Goal: Information Seeking & Learning: Check status

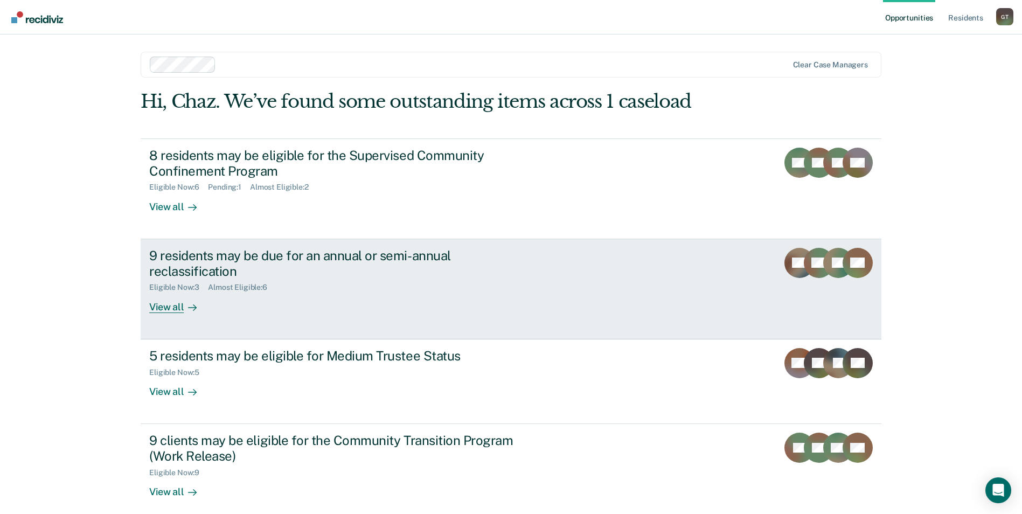
click at [167, 309] on div "View all" at bounding box center [179, 302] width 60 height 21
click at [239, 287] on div "Almost Eligible : 6" at bounding box center [242, 287] width 68 height 9
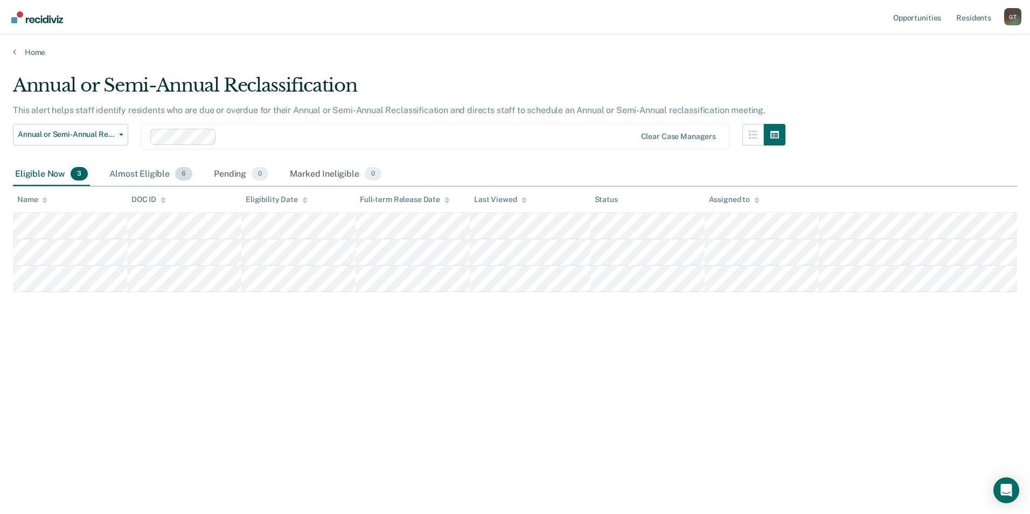
click at [141, 170] on div "Almost Eligible 6" at bounding box center [150, 175] width 87 height 24
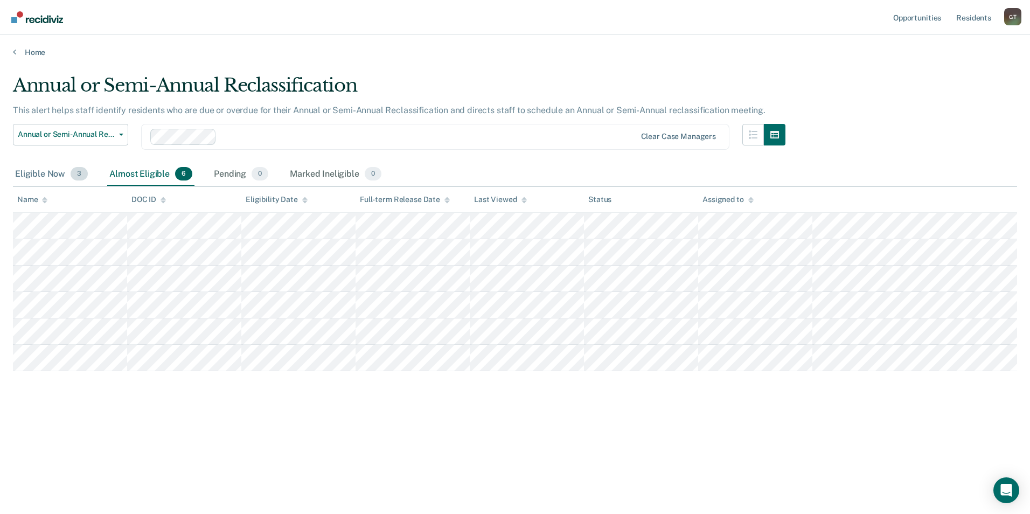
click at [39, 178] on div "Eligible Now 3" at bounding box center [51, 175] width 77 height 24
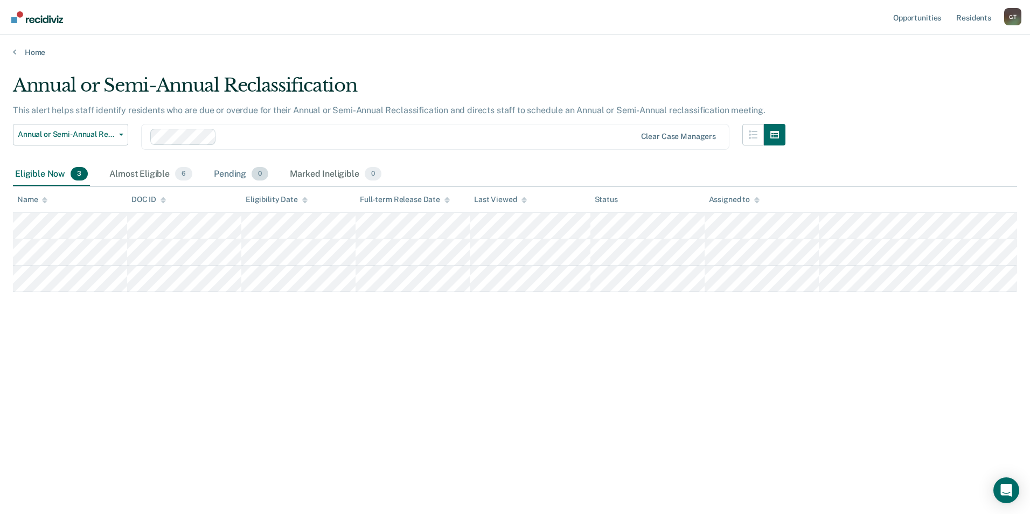
click at [227, 181] on div "Pending 0" at bounding box center [241, 175] width 59 height 24
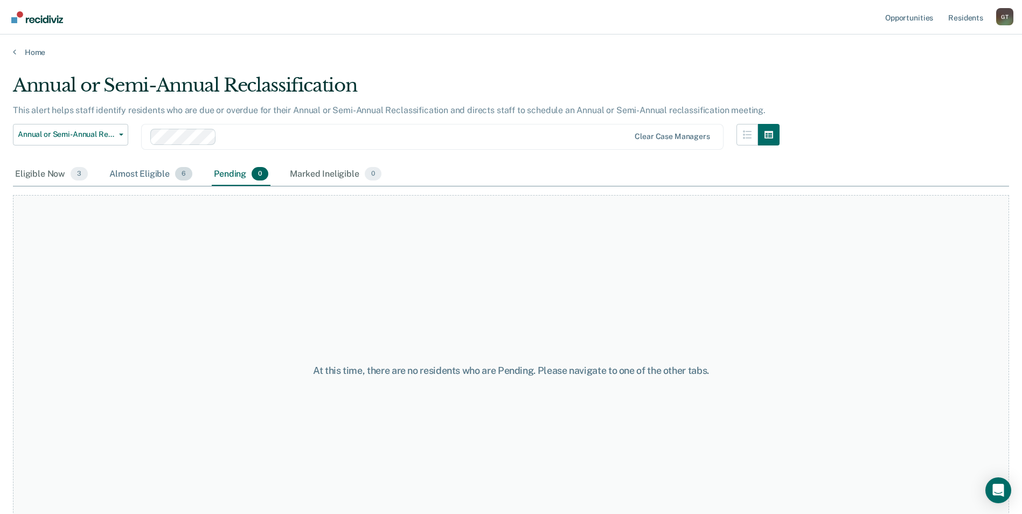
click at [149, 172] on div "Almost Eligible 6" at bounding box center [150, 175] width 87 height 24
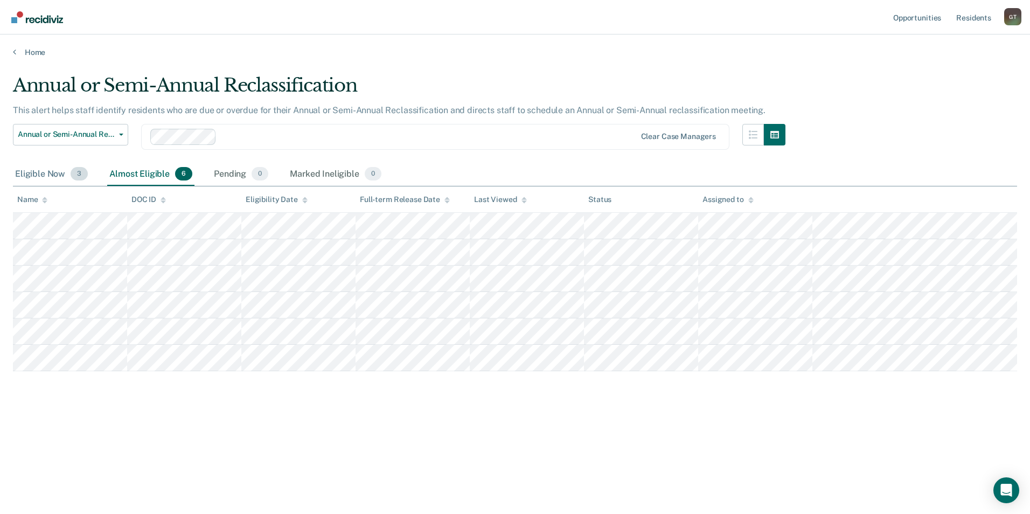
click at [29, 171] on div "Eligible Now 3" at bounding box center [51, 175] width 77 height 24
